Goal: Information Seeking & Learning: Learn about a topic

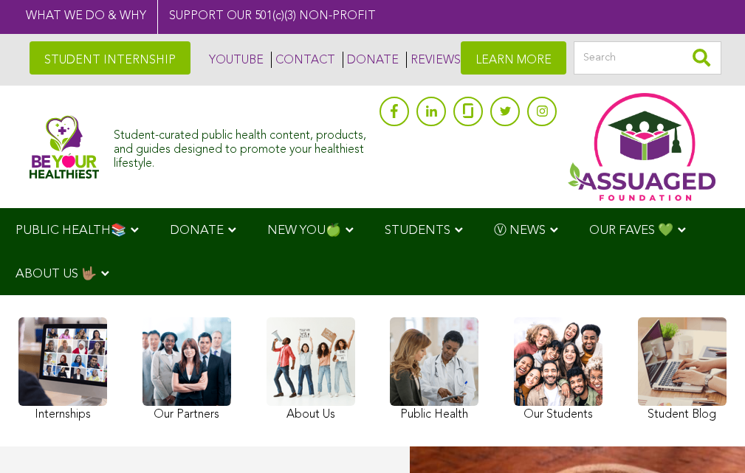
click at [100, 58] on link "STUDENT INTERNSHIP" at bounding box center [110, 57] width 161 height 33
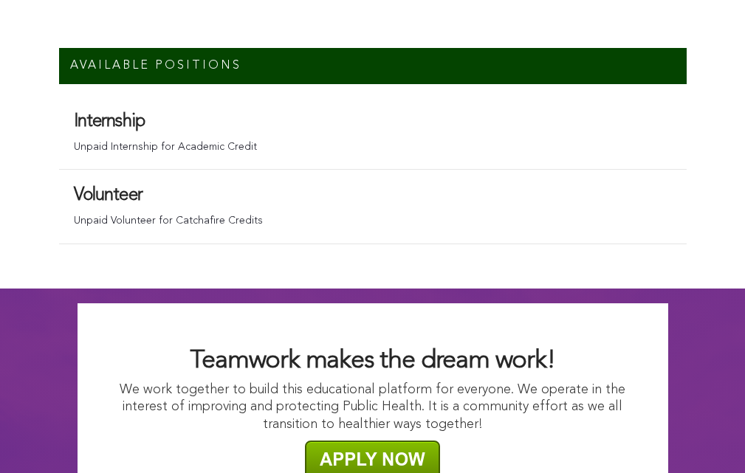
scroll to position [10356, 0]
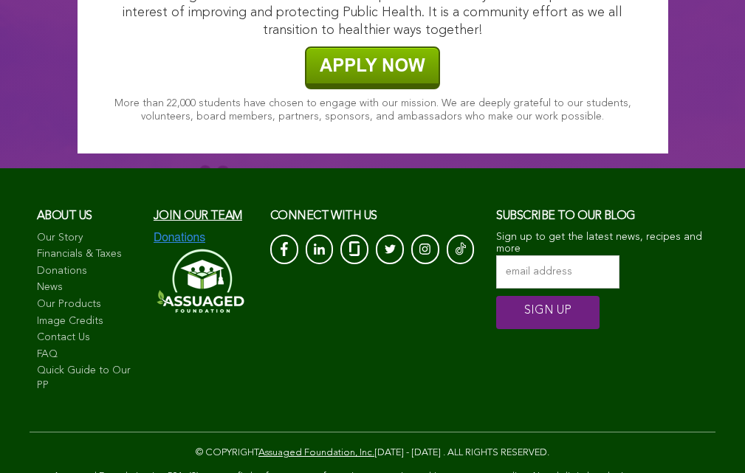
click at [74, 315] on link "Image Credits" at bounding box center [88, 322] width 102 height 15
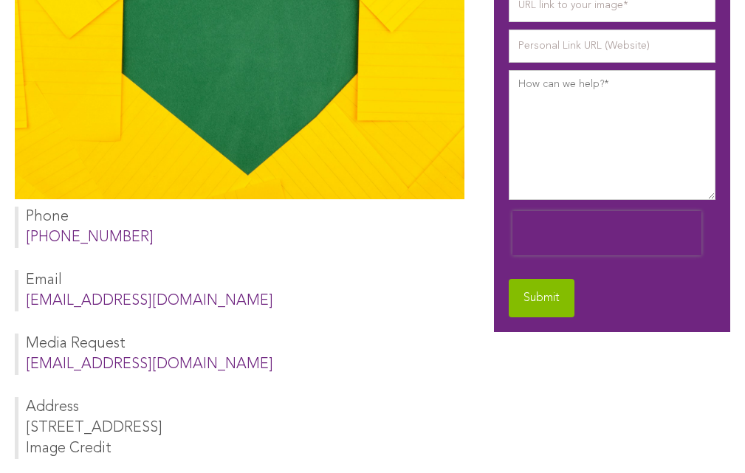
scroll to position [850, 0]
